Goal: Task Accomplishment & Management: Use online tool/utility

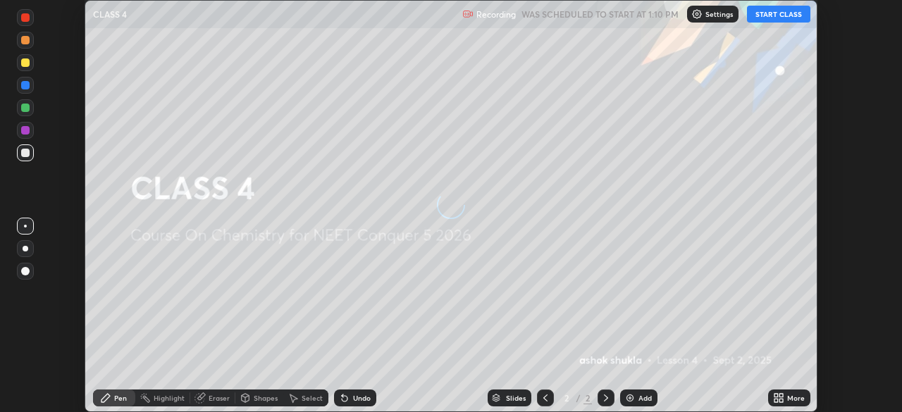
scroll to position [412, 902]
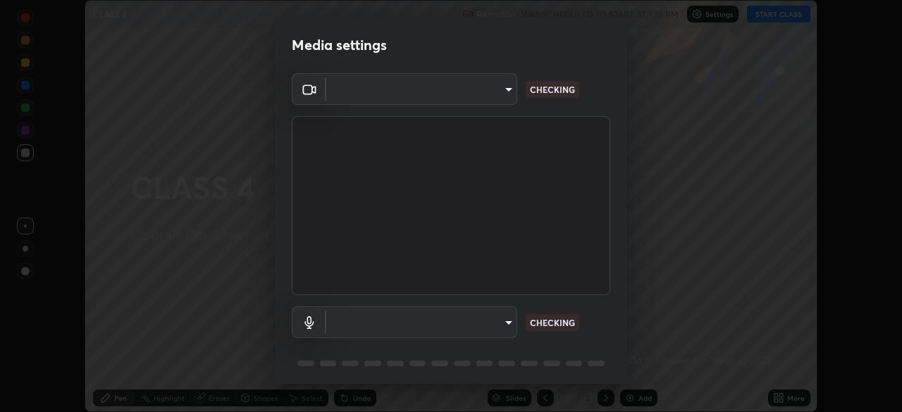
type input "6de8c8c8c69a591e8c739c30eda71f68b62f532a13bcefb910f5f36625bfec2e"
type input "communications"
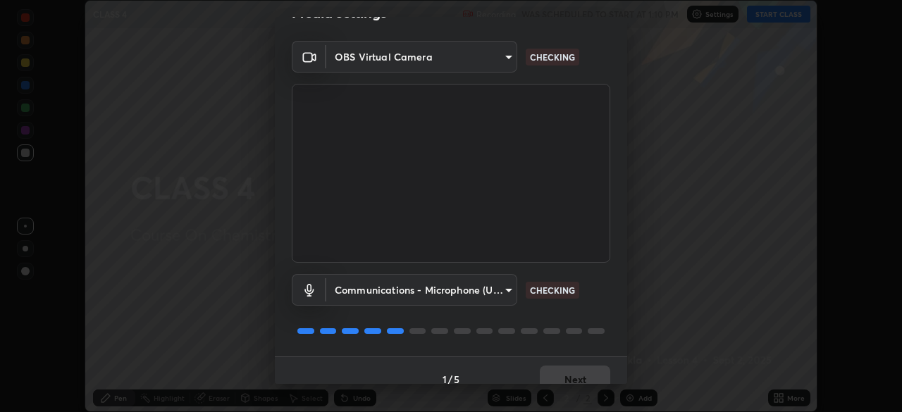
scroll to position [50, 0]
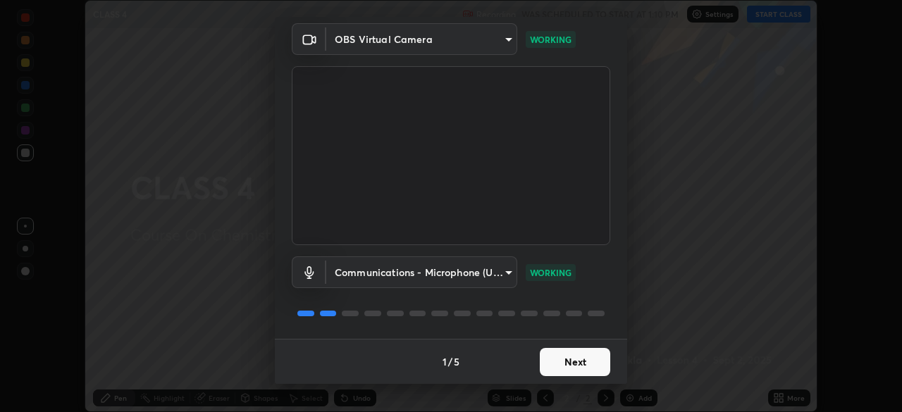
click at [563, 361] on button "Next" at bounding box center [575, 362] width 70 height 28
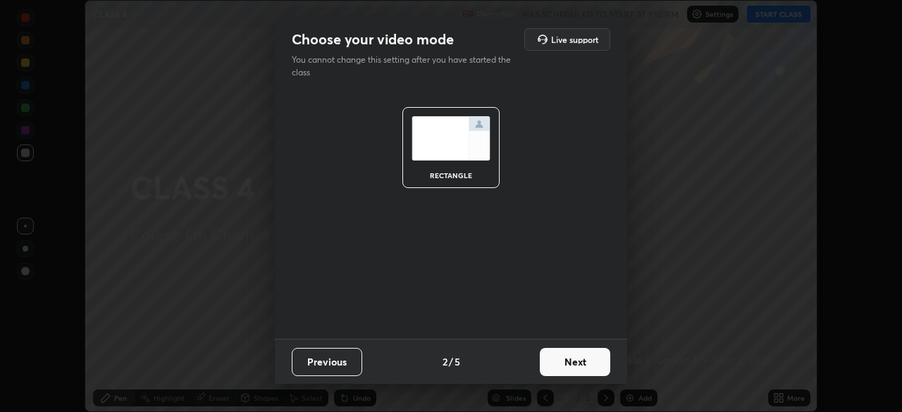
click at [565, 358] on button "Next" at bounding box center [575, 362] width 70 height 28
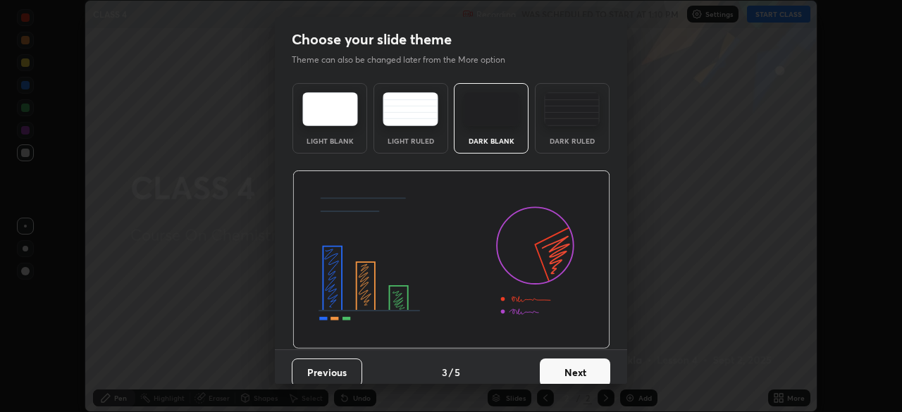
click at [565, 368] on button "Next" at bounding box center [575, 372] width 70 height 28
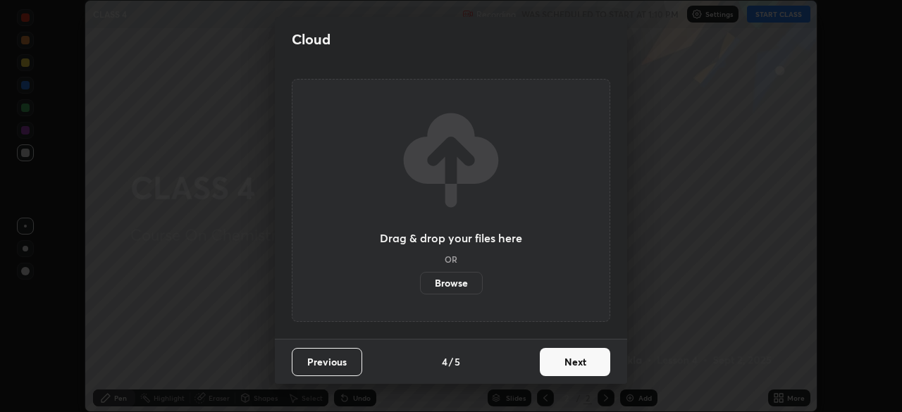
click at [570, 361] on button "Next" at bounding box center [575, 362] width 70 height 28
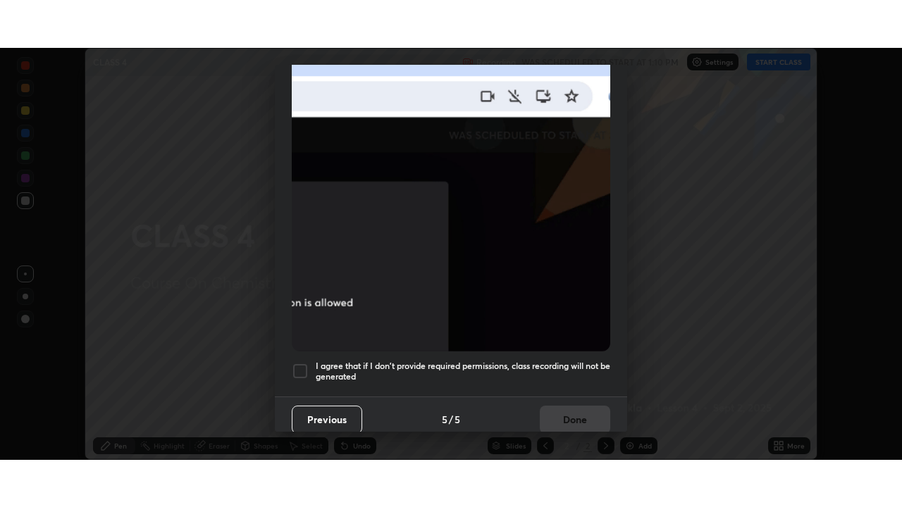
scroll to position [337, 0]
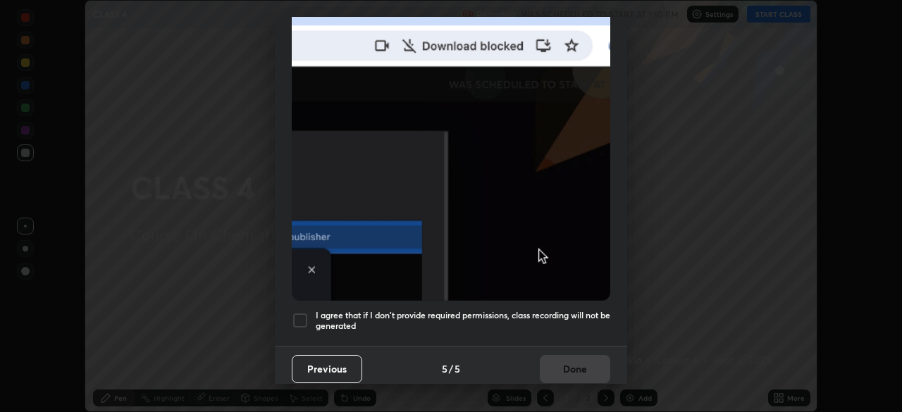
click at [301, 313] on div at bounding box center [300, 320] width 17 height 17
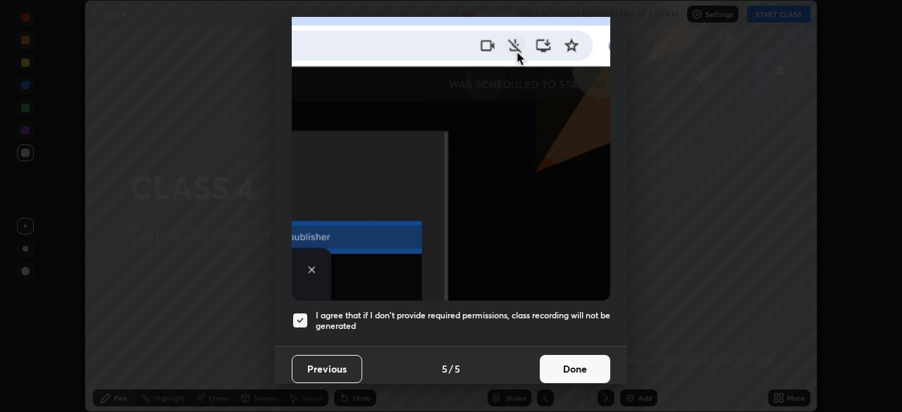
click at [565, 365] on button "Done" at bounding box center [575, 369] width 70 height 28
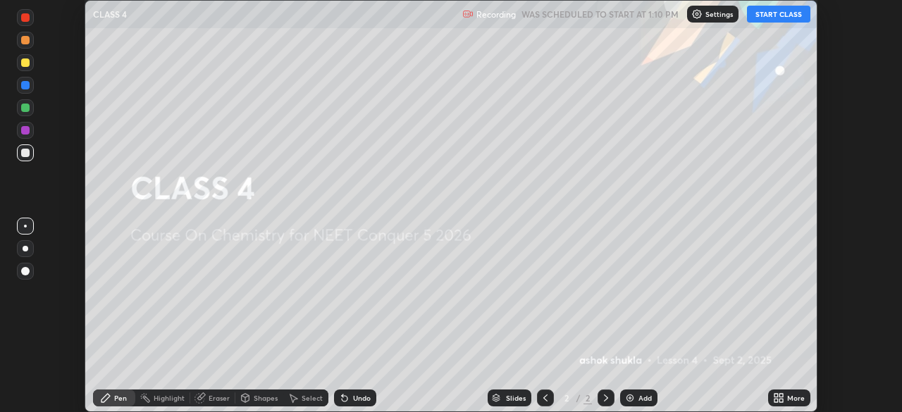
click at [776, 394] on icon at bounding box center [776, 396] width 4 height 4
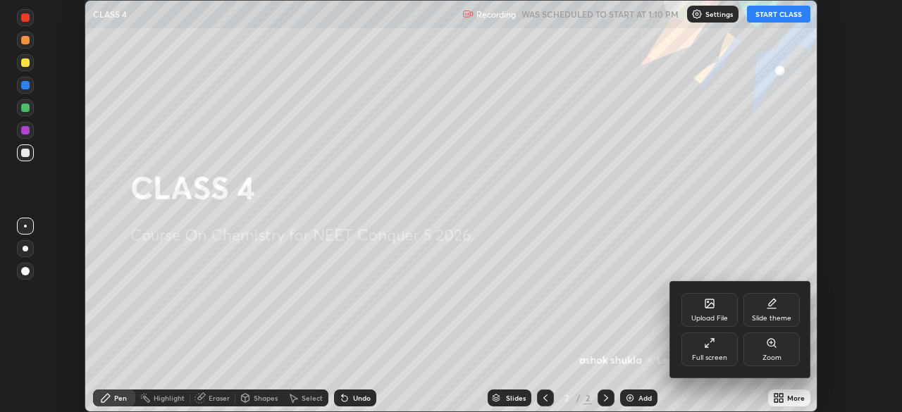
click at [712, 346] on icon at bounding box center [709, 342] width 11 height 11
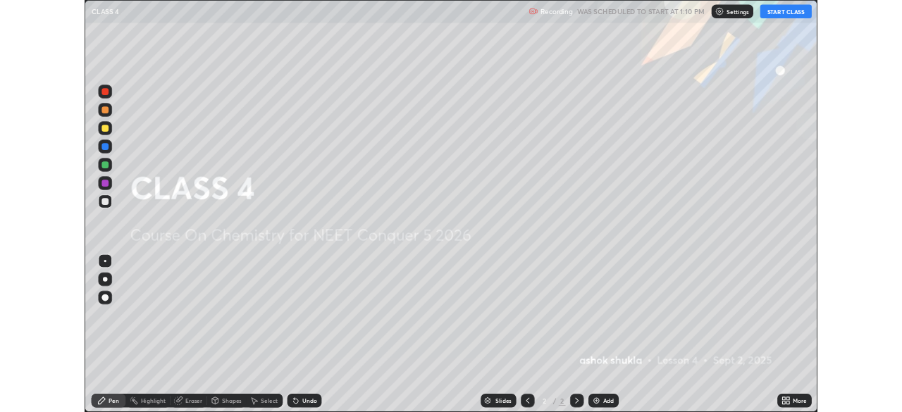
scroll to position [507, 902]
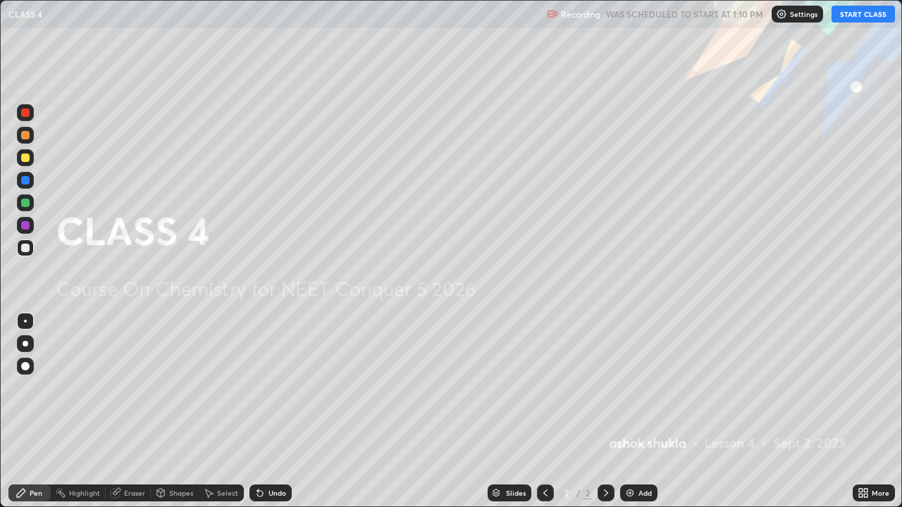
click at [842, 13] on button "START CLASS" at bounding box center [862, 14] width 63 height 17
click at [630, 411] on img at bounding box center [629, 492] width 11 height 11
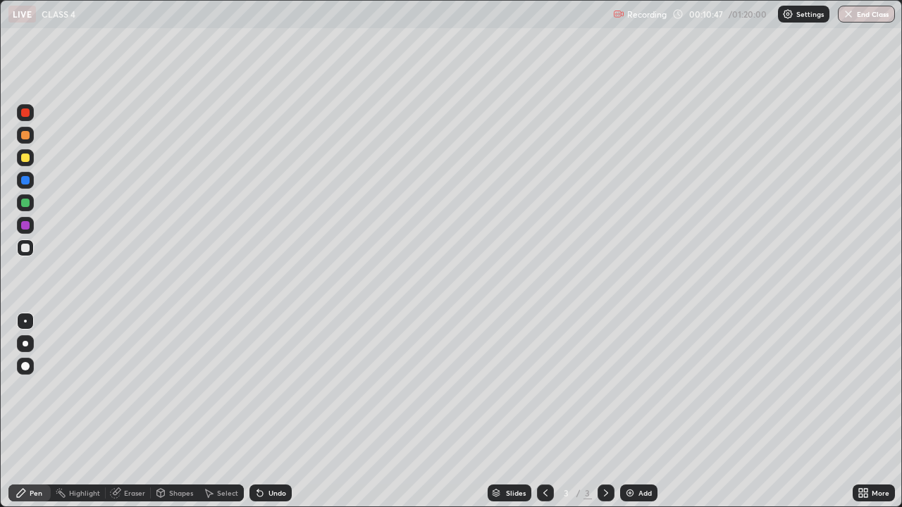
click at [630, 411] on img at bounding box center [629, 492] width 11 height 11
click at [632, 411] on img at bounding box center [629, 492] width 11 height 11
click at [27, 225] on div at bounding box center [25, 225] width 8 height 8
click at [630, 411] on img at bounding box center [629, 492] width 11 height 11
click at [25, 180] on div at bounding box center [25, 180] width 8 height 8
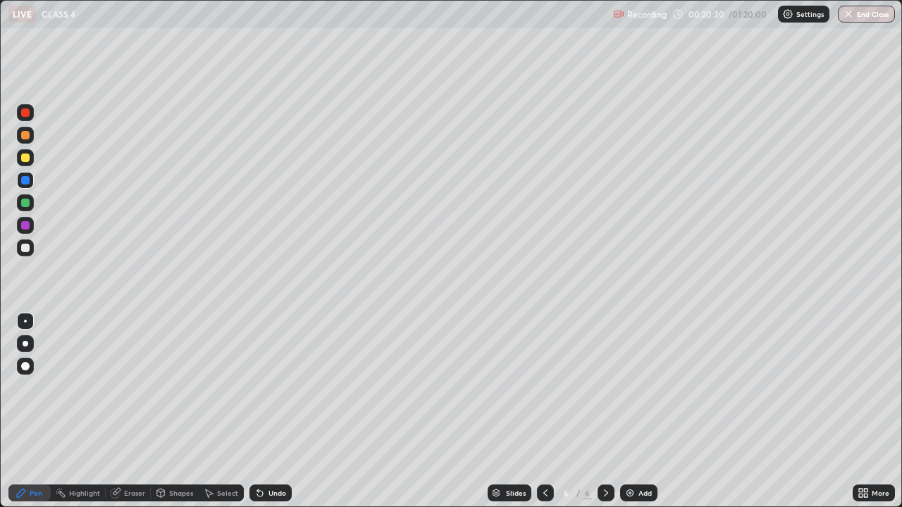
click at [140, 411] on div "Eraser" at bounding box center [134, 493] width 21 height 7
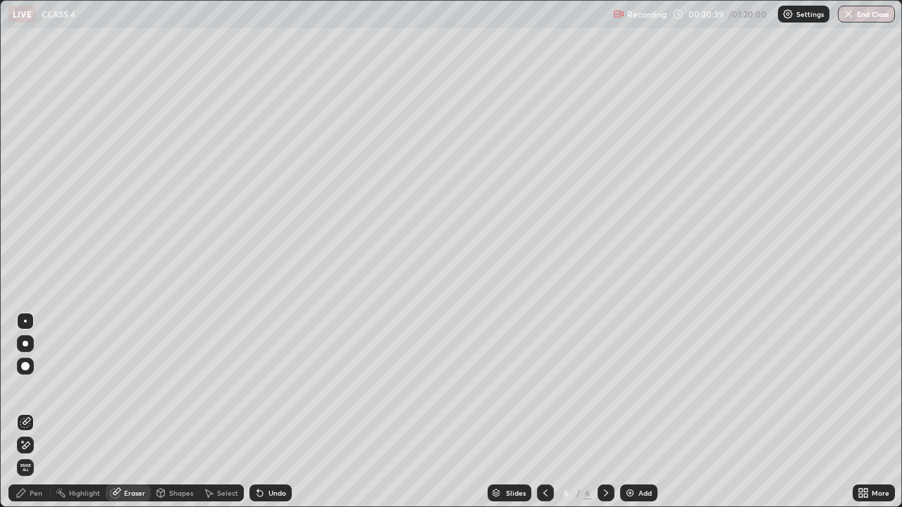
click at [41, 411] on div "Pen" at bounding box center [36, 493] width 13 height 7
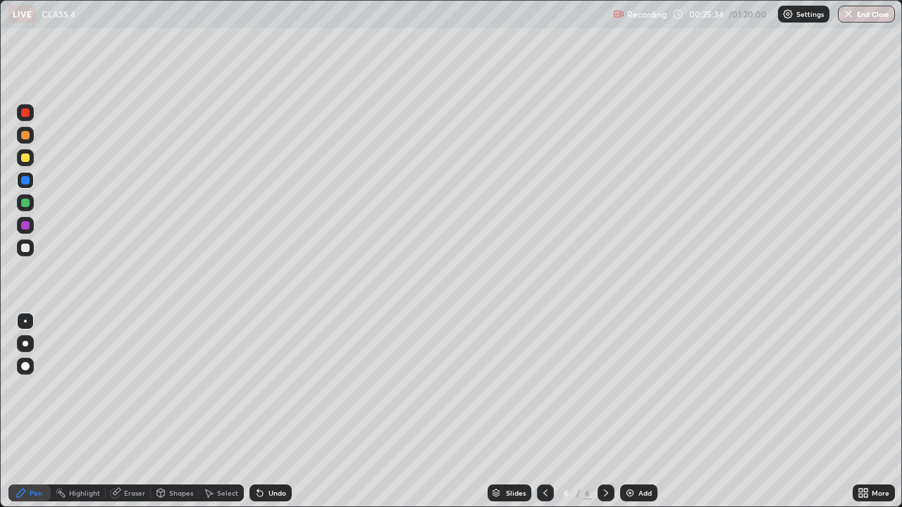
click at [633, 411] on img at bounding box center [629, 492] width 11 height 11
click at [125, 411] on div "Eraser" at bounding box center [134, 493] width 21 height 7
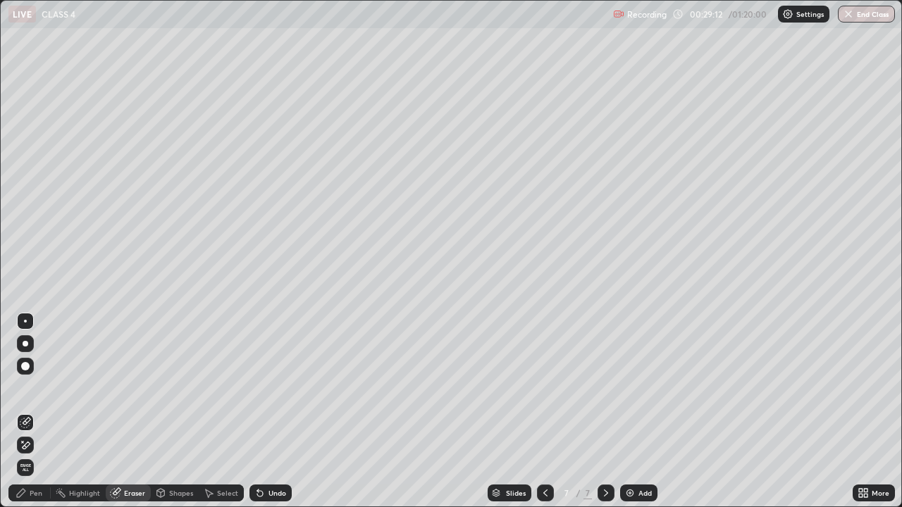
click at [44, 411] on div "Pen" at bounding box center [29, 493] width 42 height 17
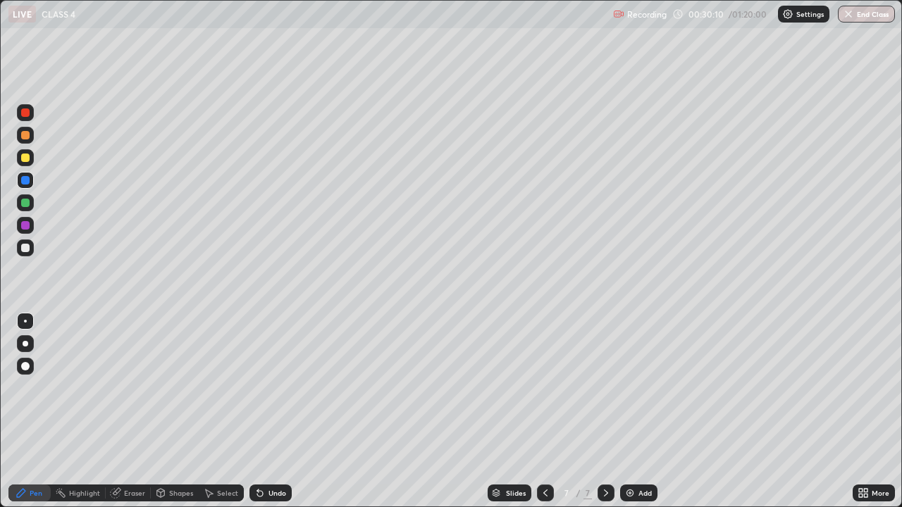
click at [124, 411] on div "Eraser" at bounding box center [134, 493] width 21 height 7
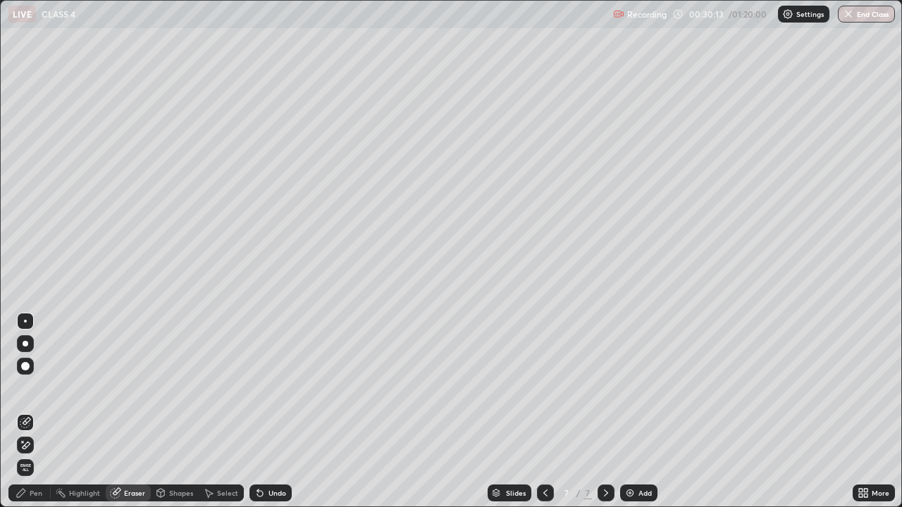
click at [37, 411] on div "Pen" at bounding box center [36, 493] width 13 height 7
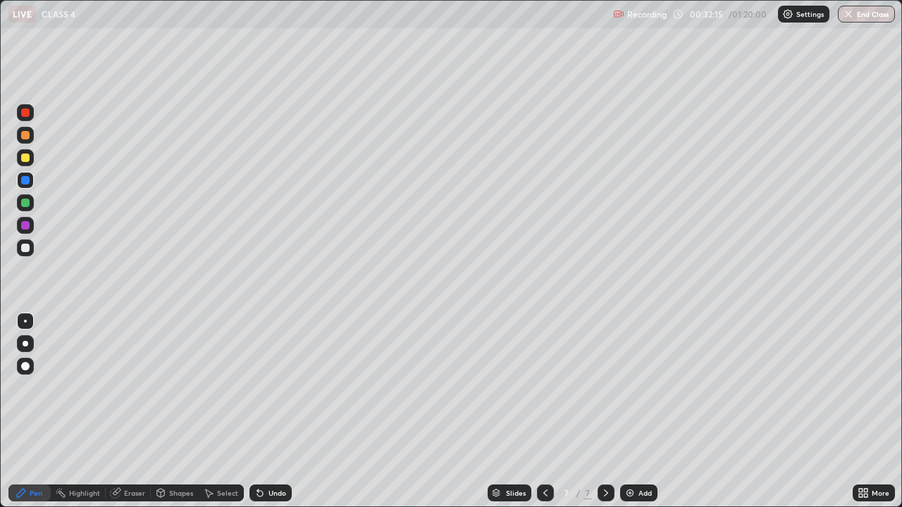
click at [140, 411] on div "Eraser" at bounding box center [134, 493] width 21 height 7
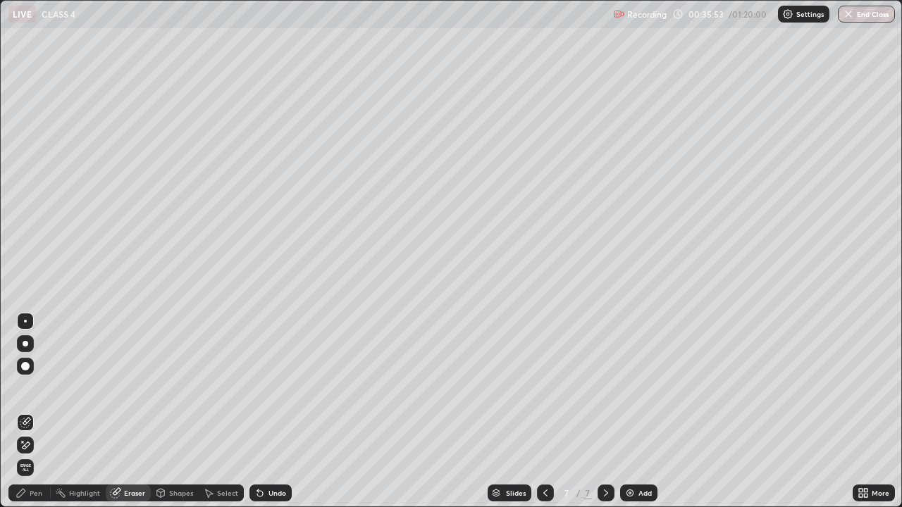
click at [44, 411] on div "Pen" at bounding box center [29, 493] width 42 height 17
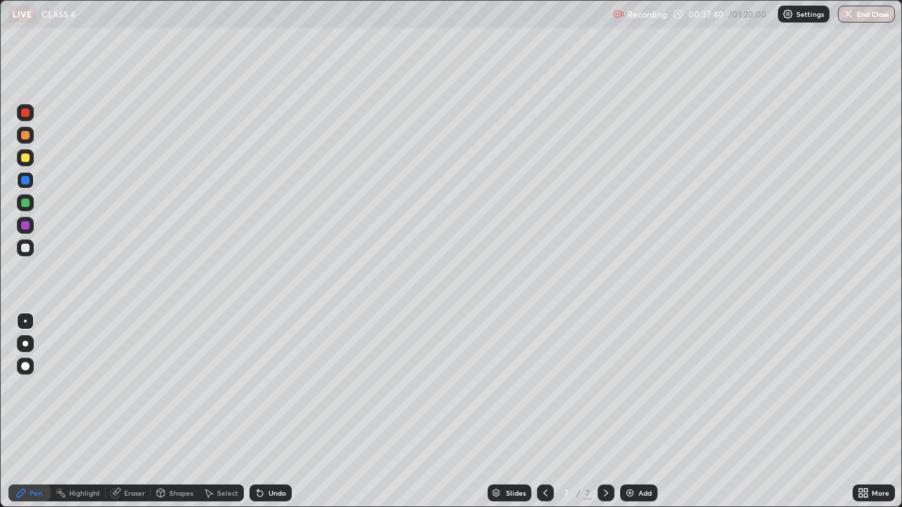
click at [629, 411] on img at bounding box center [629, 492] width 11 height 11
click at [25, 202] on div at bounding box center [25, 203] width 8 height 8
click at [125, 411] on div "Eraser" at bounding box center [134, 493] width 21 height 7
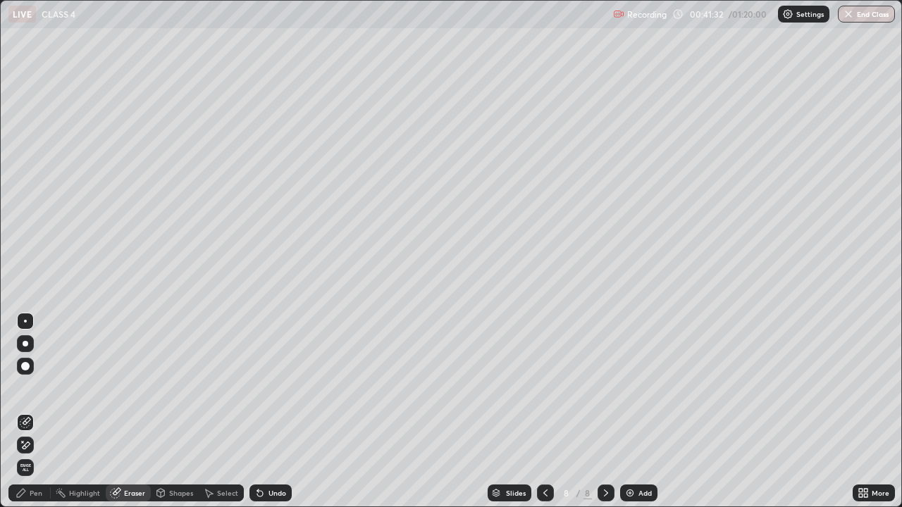
click at [41, 411] on div "Pen" at bounding box center [36, 493] width 13 height 7
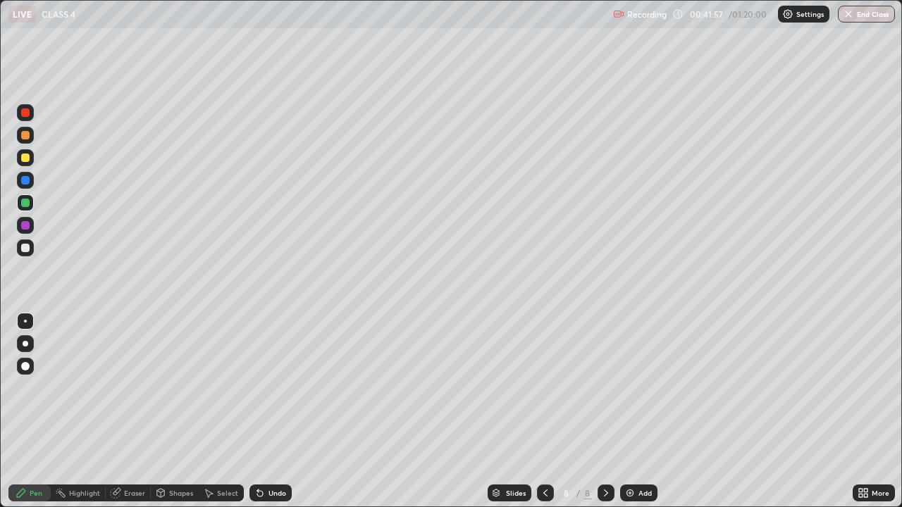
click at [625, 411] on img at bounding box center [629, 492] width 11 height 11
click at [128, 411] on div "Eraser" at bounding box center [134, 493] width 21 height 7
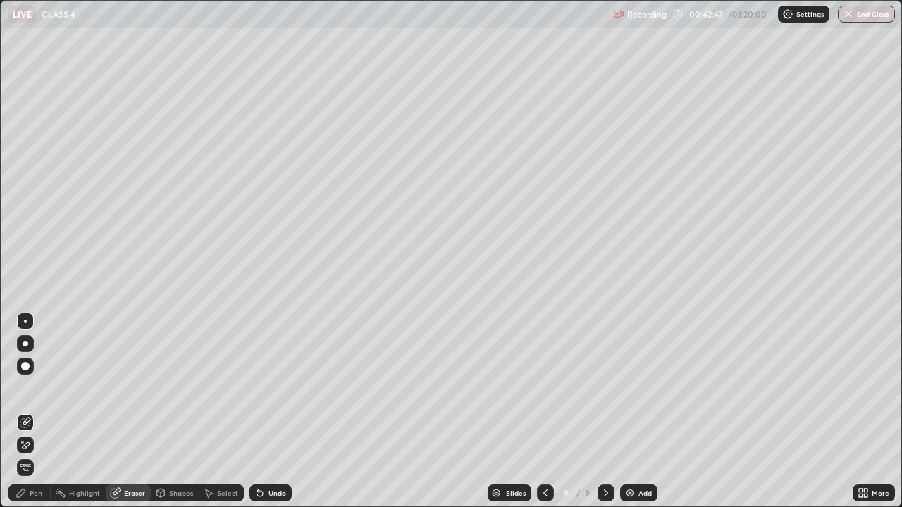
click at [41, 411] on div "Pen" at bounding box center [36, 493] width 13 height 7
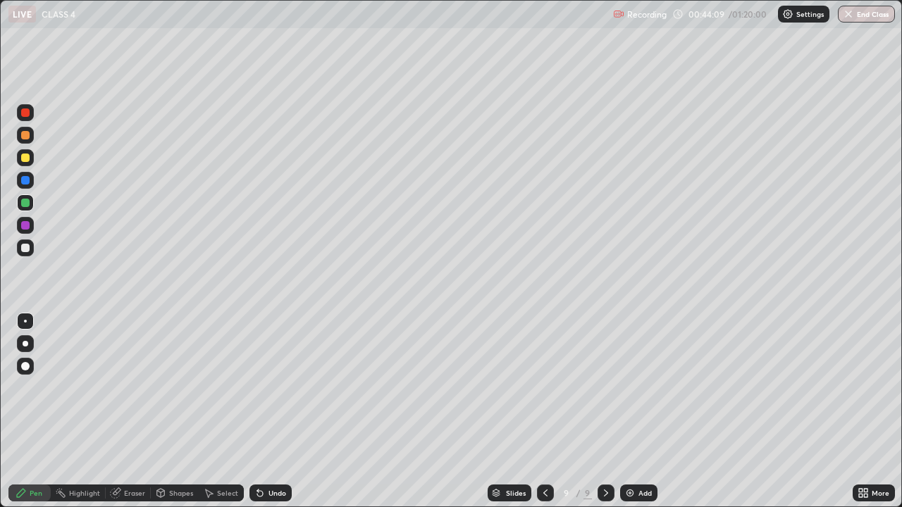
click at [629, 411] on img at bounding box center [629, 492] width 11 height 11
click at [542, 411] on icon at bounding box center [544, 492] width 11 height 11
click at [632, 411] on img at bounding box center [629, 492] width 11 height 11
click at [130, 411] on div "Eraser" at bounding box center [134, 493] width 21 height 7
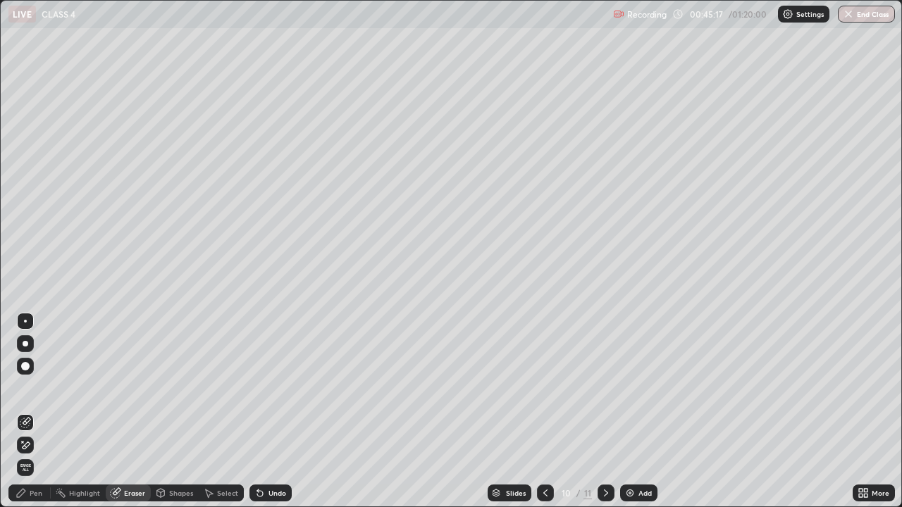
click at [40, 411] on div "Pen" at bounding box center [36, 493] width 13 height 7
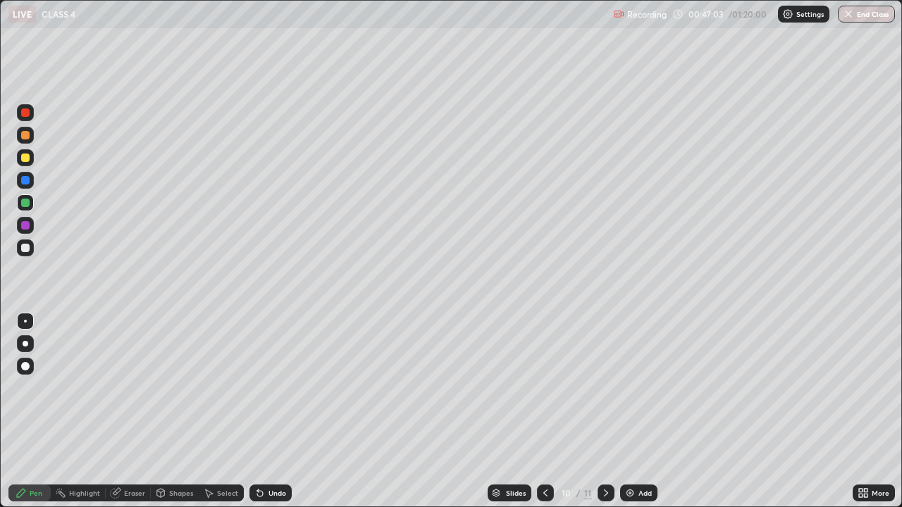
click at [544, 411] on icon at bounding box center [545, 492] width 11 height 11
click at [606, 411] on icon at bounding box center [605, 492] width 11 height 11
click at [602, 411] on icon at bounding box center [605, 492] width 11 height 11
click at [603, 411] on icon at bounding box center [605, 492] width 11 height 11
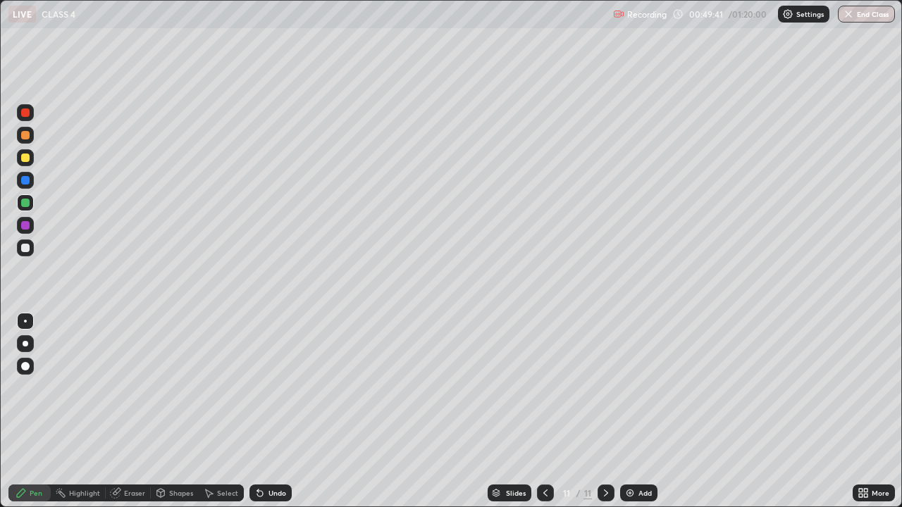
click at [131, 411] on div "Eraser" at bounding box center [134, 493] width 21 height 7
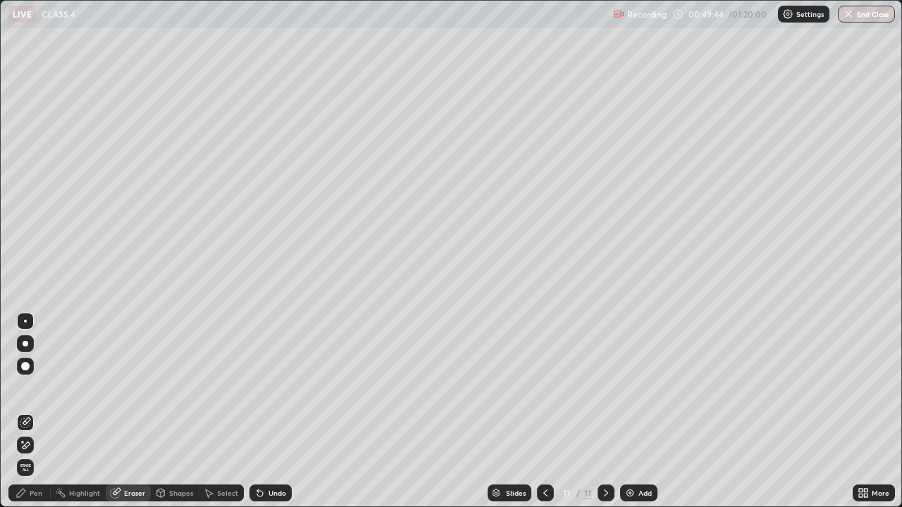
click at [44, 411] on div "Pen" at bounding box center [29, 493] width 42 height 17
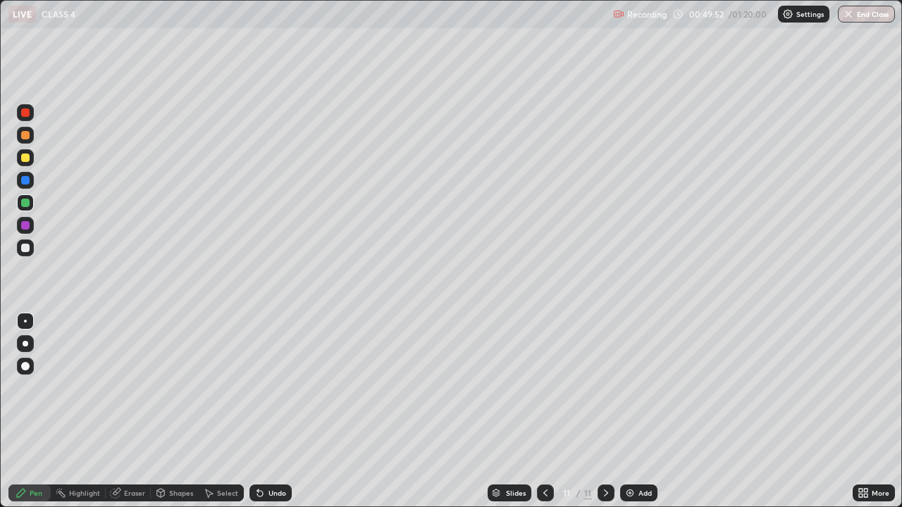
click at [134, 411] on div "Eraser" at bounding box center [134, 493] width 21 height 7
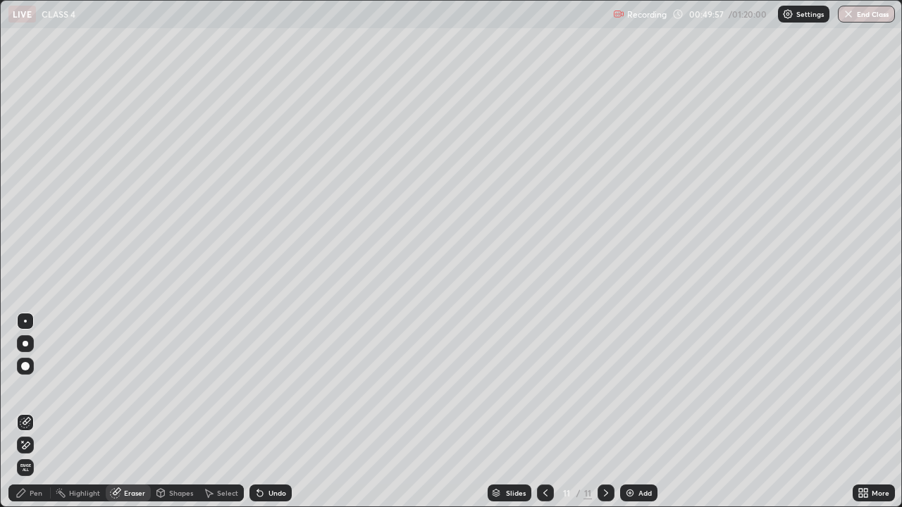
click at [41, 411] on div "Pen" at bounding box center [36, 493] width 13 height 7
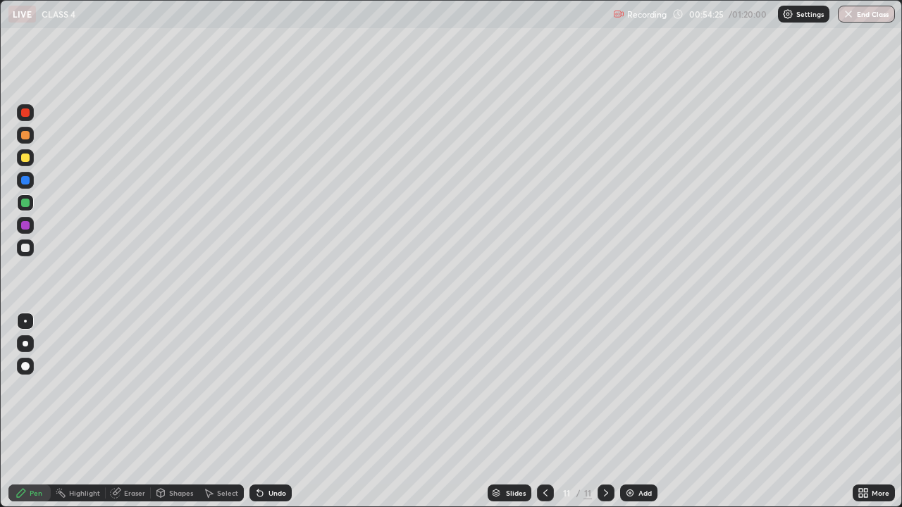
click at [604, 411] on icon at bounding box center [605, 492] width 11 height 11
click at [632, 411] on img at bounding box center [629, 492] width 11 height 11
click at [628, 411] on img at bounding box center [629, 492] width 11 height 11
click at [634, 411] on div "Add" at bounding box center [638, 493] width 37 height 17
click at [626, 411] on img at bounding box center [629, 492] width 11 height 11
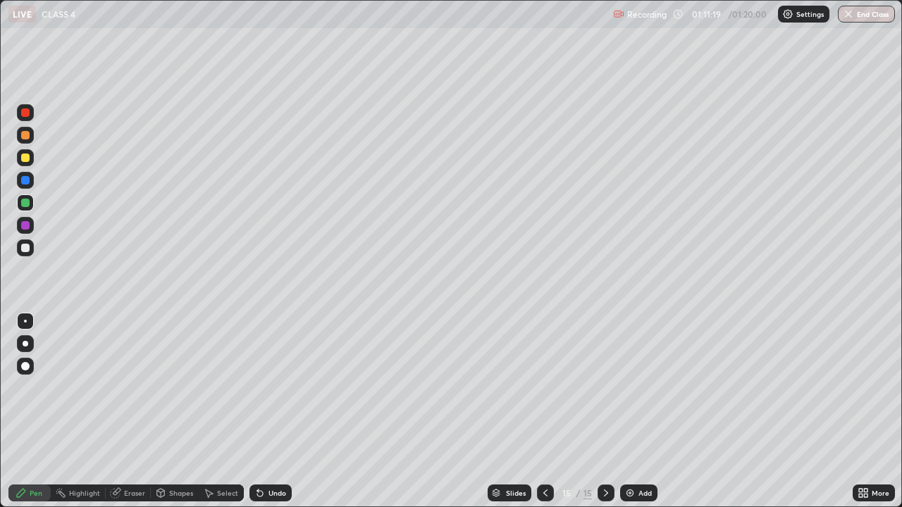
click at [846, 18] on img "button" at bounding box center [847, 13] width 11 height 11
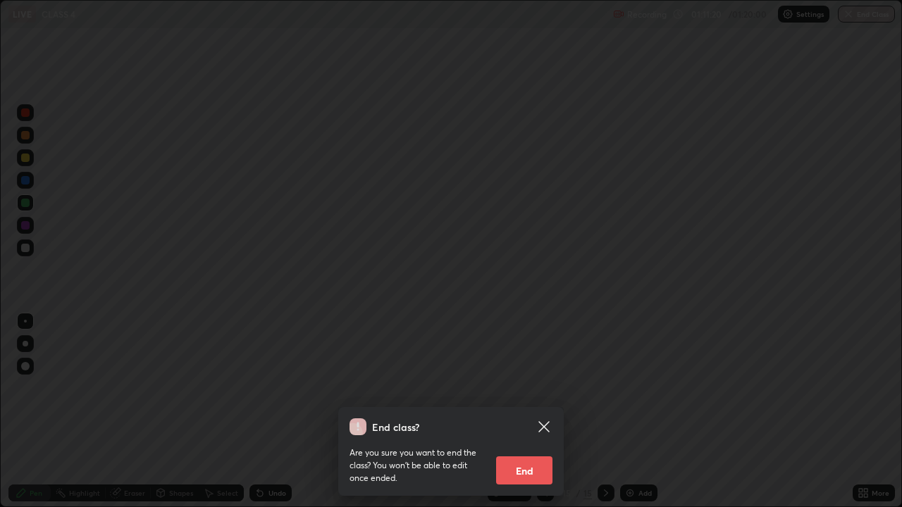
click at [531, 411] on button "End" at bounding box center [524, 470] width 56 height 28
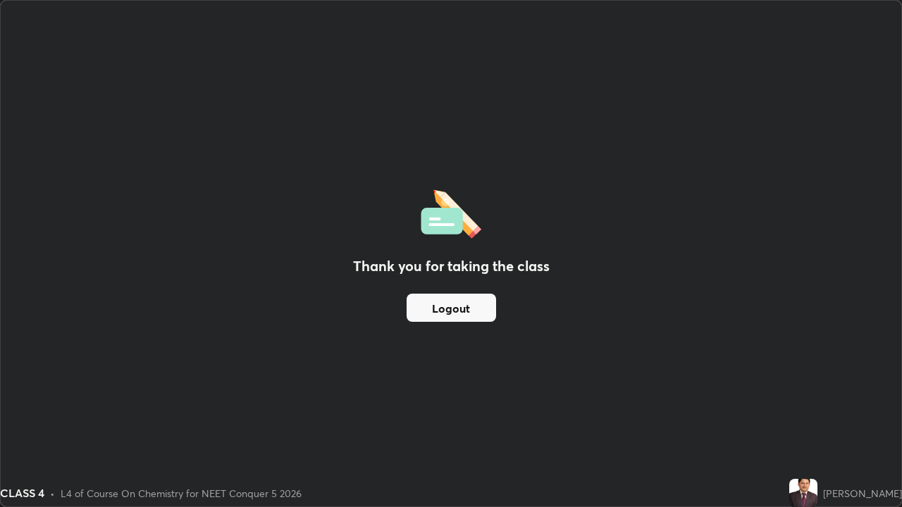
click at [487, 313] on button "Logout" at bounding box center [450, 308] width 89 height 28
click at [482, 314] on button "Logout" at bounding box center [450, 308] width 89 height 28
click at [481, 316] on button "Logout" at bounding box center [450, 308] width 89 height 28
click at [481, 311] on button "Logout" at bounding box center [450, 308] width 89 height 28
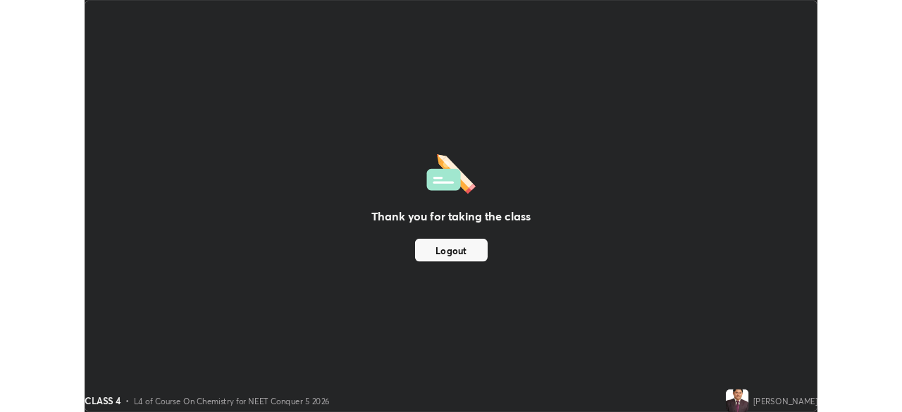
scroll to position [70020, 69530]
